Goal: Task Accomplishment & Management: Manage account settings

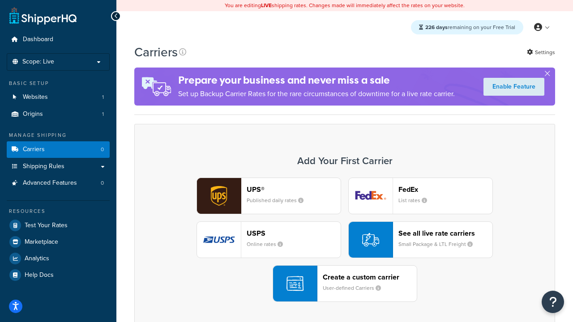
click at [344, 240] on div "UPS® Published daily rates FedEx List rates USPS Online rates See all live rate…" at bounding box center [345, 240] width 402 height 124
click at [445, 190] on header "FedEx" at bounding box center [445, 189] width 94 height 8
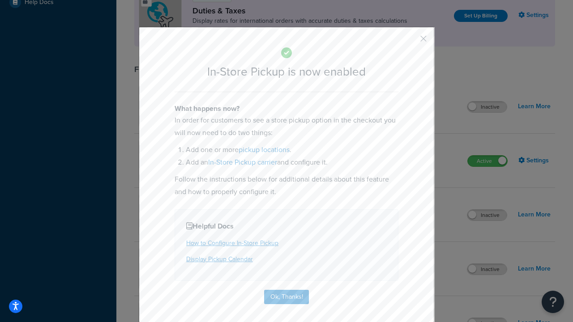
click at [410, 42] on button "button" at bounding box center [410, 42] width 2 height 2
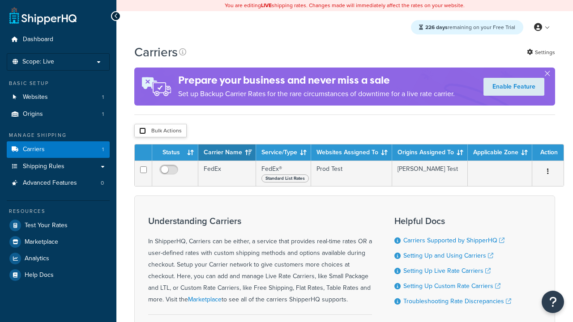
click at [142, 131] on input "checkbox" at bounding box center [142, 130] width 7 height 7
checkbox input "true"
click at [0, 0] on button "Delete" at bounding box center [0, 0] width 0 height 0
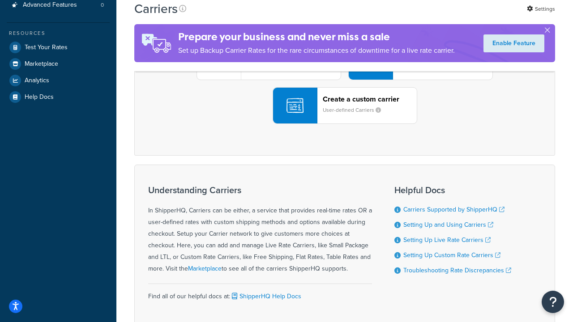
click at [344, 124] on div "UPS® Published daily rates FedEx List rates USPS Online rates See all live rate…" at bounding box center [345, 62] width 402 height 124
click at [344, 114] on small "User-defined Carriers" at bounding box center [354, 110] width 65 height 8
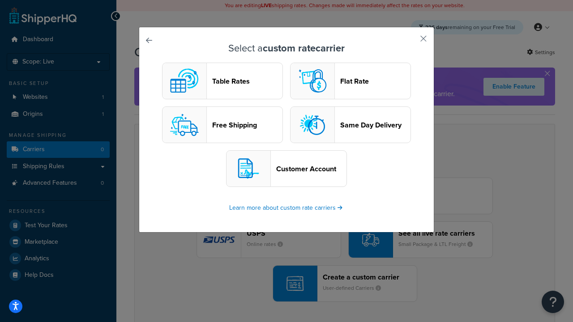
click at [222, 81] on header "Table Rates" at bounding box center [247, 81] width 70 height 8
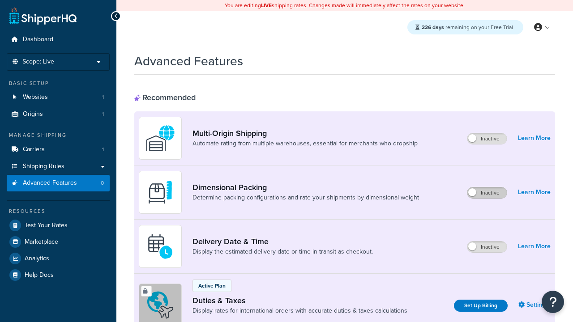
click at [487, 193] on label "Inactive" at bounding box center [486, 192] width 39 height 11
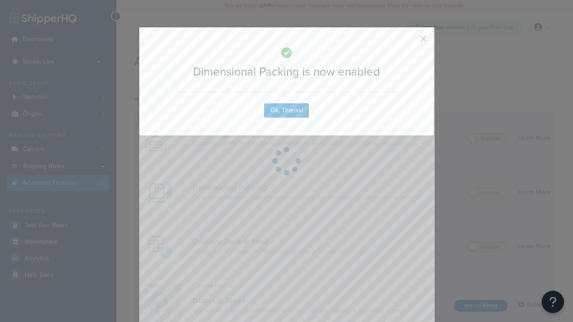
click at [410, 42] on button "button" at bounding box center [410, 42] width 2 height 2
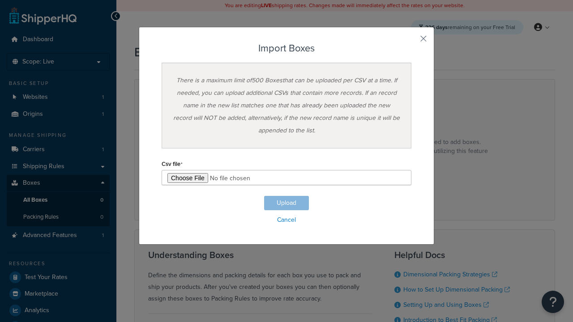
click at [286, 48] on h3 "Import Boxes" at bounding box center [286, 48] width 250 height 11
